Goal: Information Seeking & Learning: Learn about a topic

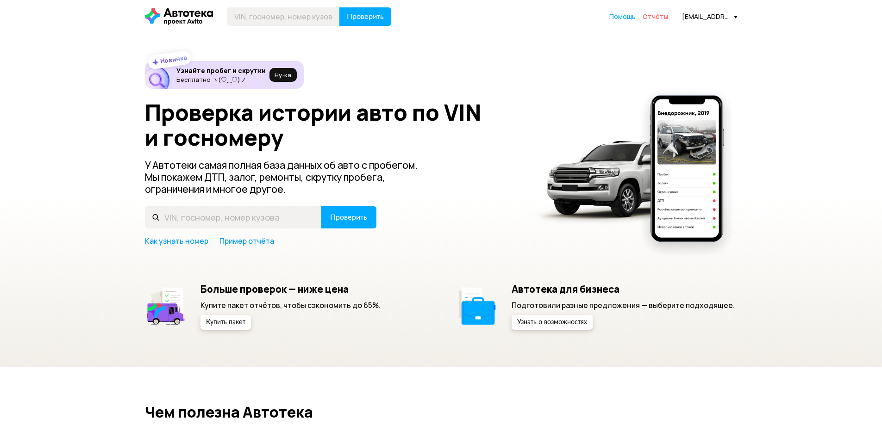
click at [662, 15] on span "Отчёты" at bounding box center [654, 16] width 25 height 9
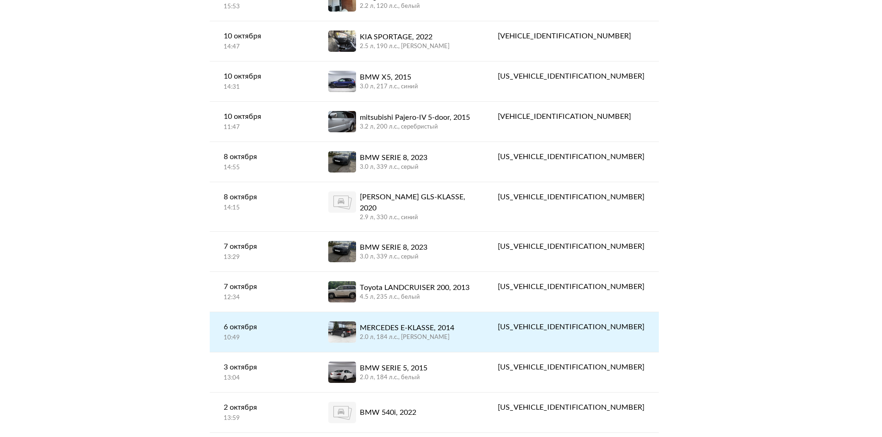
scroll to position [185, 0]
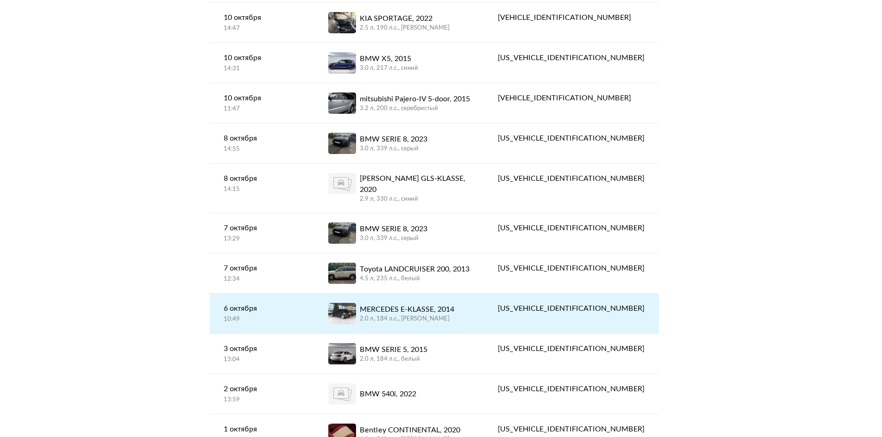
click at [454, 315] on div "2.0 л, 184 л.c., [PERSON_NAME]" at bounding box center [407, 319] width 94 height 8
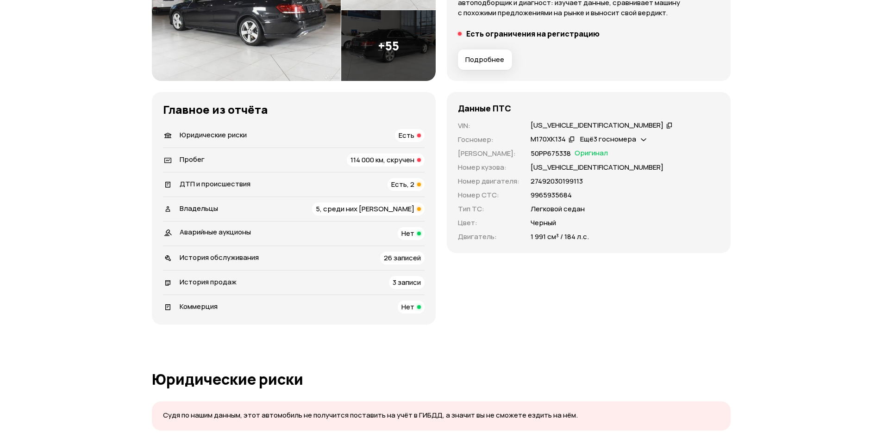
click at [402, 187] on span "Есть, 2" at bounding box center [402, 185] width 23 height 10
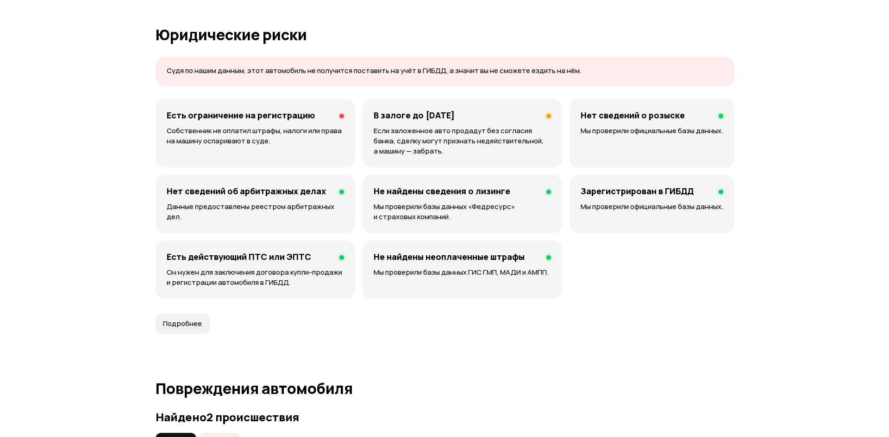
scroll to position [494, 0]
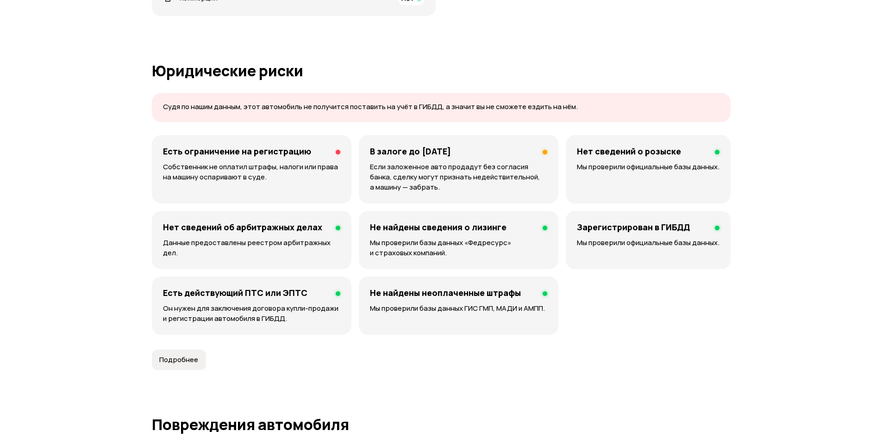
click at [432, 168] on p "Если заложенное авто продадут без согласия банка, сделку могут признать недейст…" at bounding box center [458, 177] width 177 height 31
